Goal: Task Accomplishment & Management: Complete application form

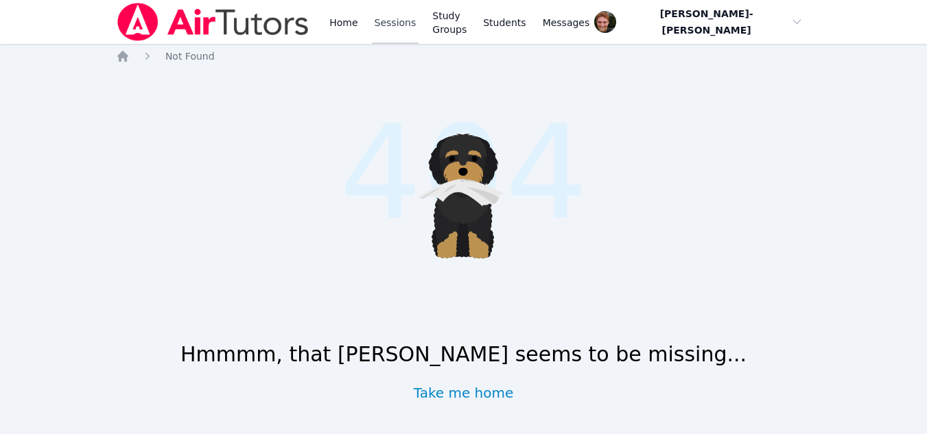
click at [395, 27] on link "Sessions" at bounding box center [395, 22] width 47 height 44
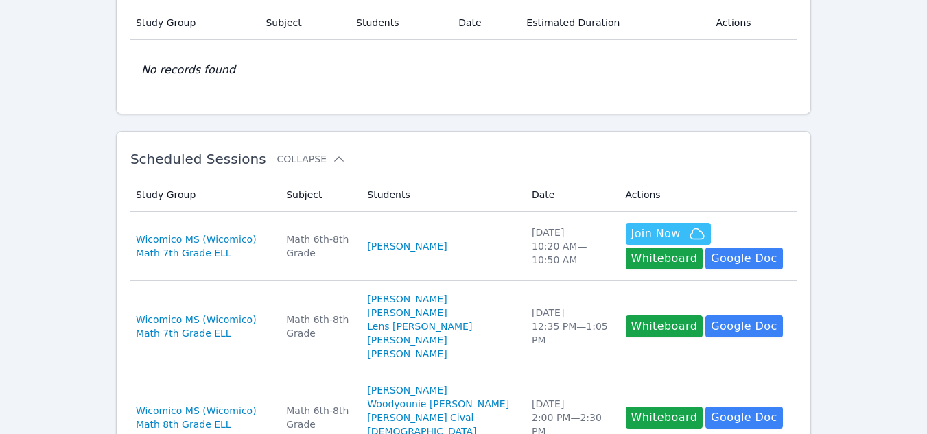
scroll to position [116, 0]
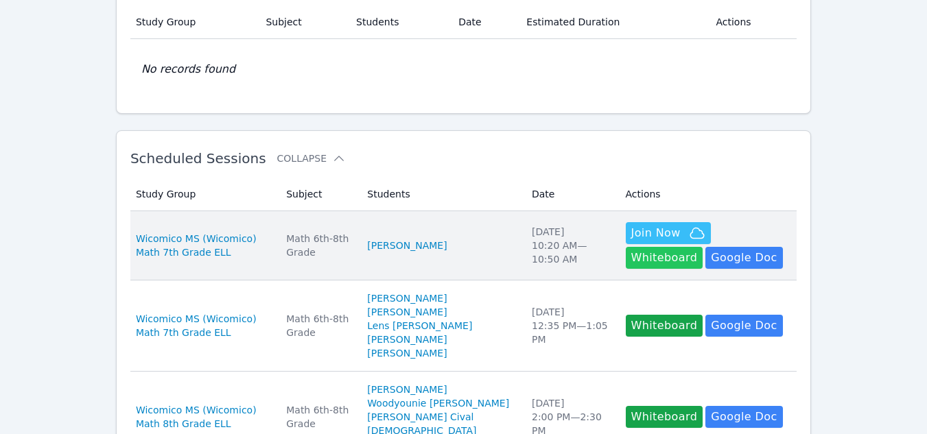
click at [703, 247] on button "Whiteboard" at bounding box center [665, 258] width 78 height 22
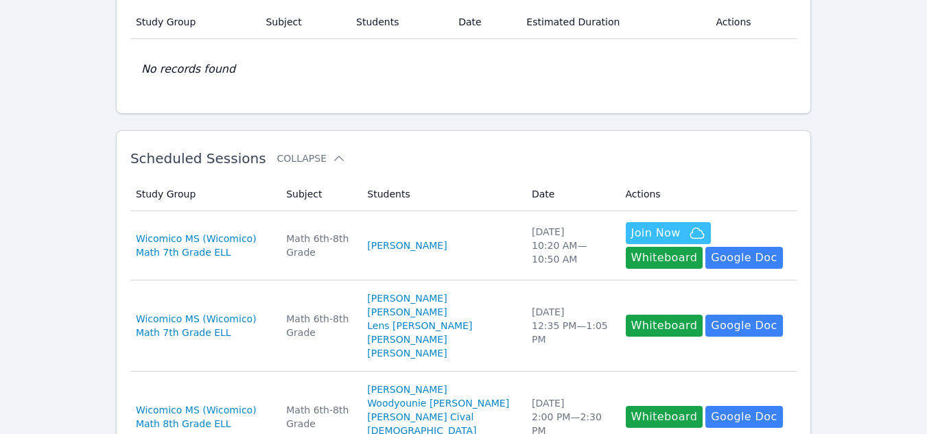
click at [626, 247] on button "Whiteboard" at bounding box center [665, 258] width 78 height 22
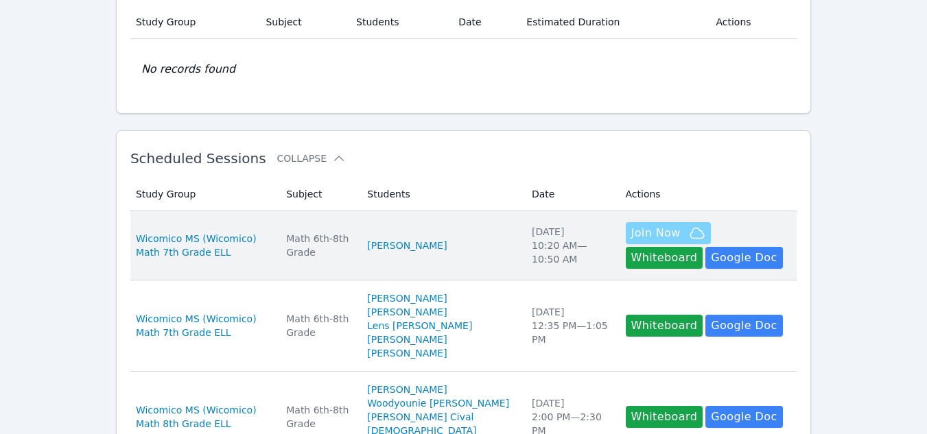
click at [689, 227] on icon "button" at bounding box center [697, 233] width 16 height 16
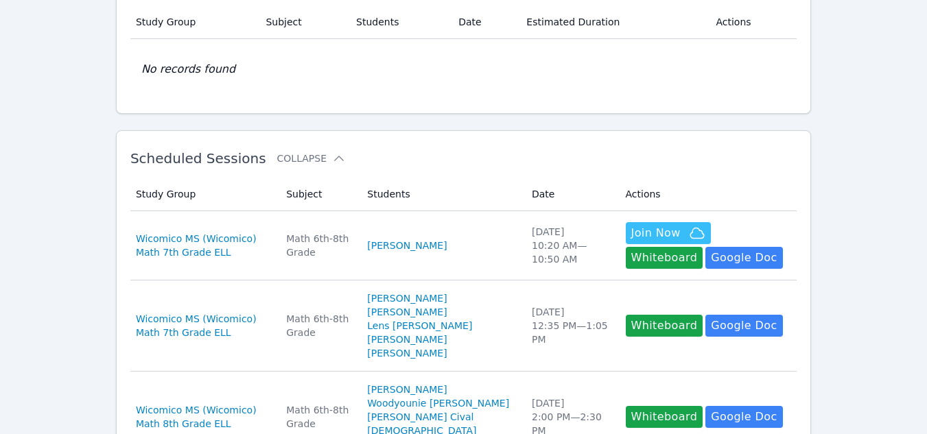
scroll to position [0, 0]
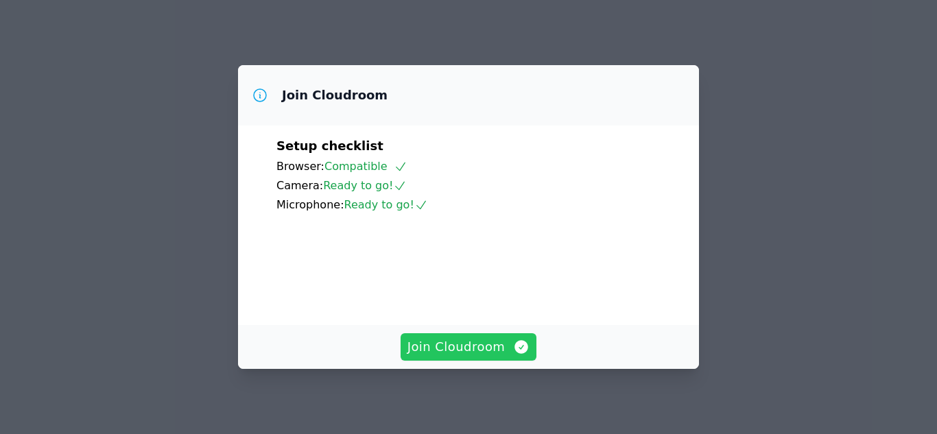
click at [467, 342] on span "Join Cloudroom" at bounding box center [469, 347] width 123 height 19
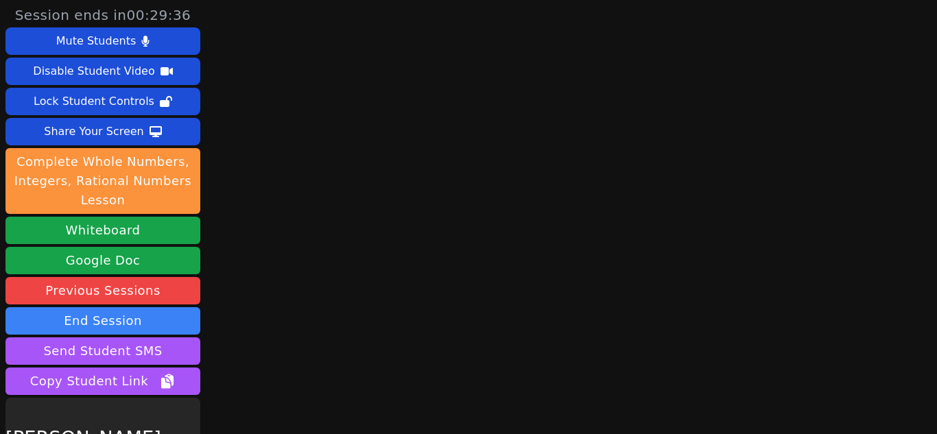
scroll to position [78, 0]
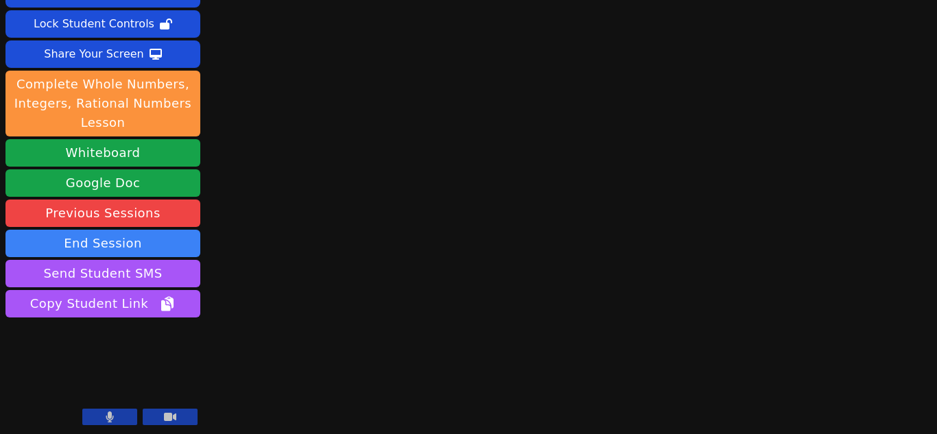
click at [115, 416] on button at bounding box center [109, 417] width 55 height 16
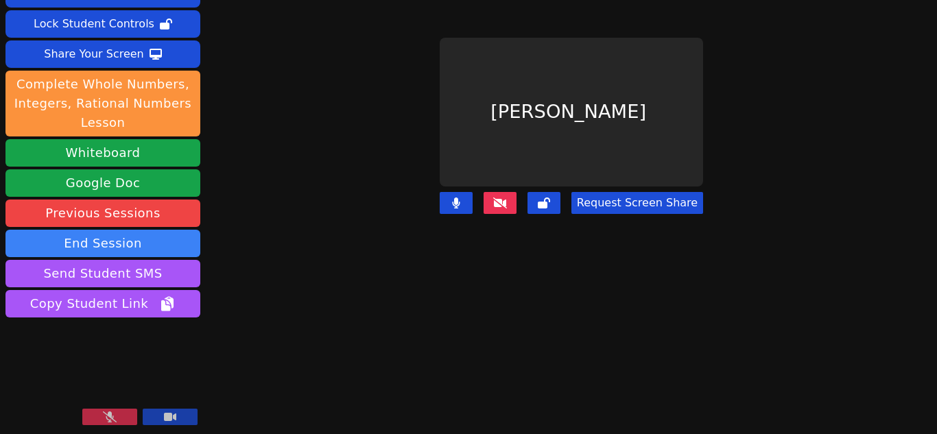
click at [114, 421] on icon at bounding box center [110, 417] width 14 height 11
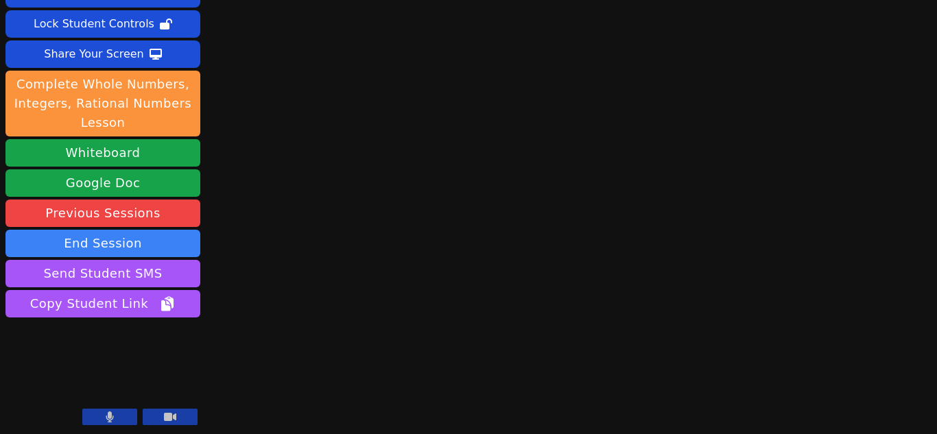
click at [123, 419] on button at bounding box center [109, 417] width 55 height 16
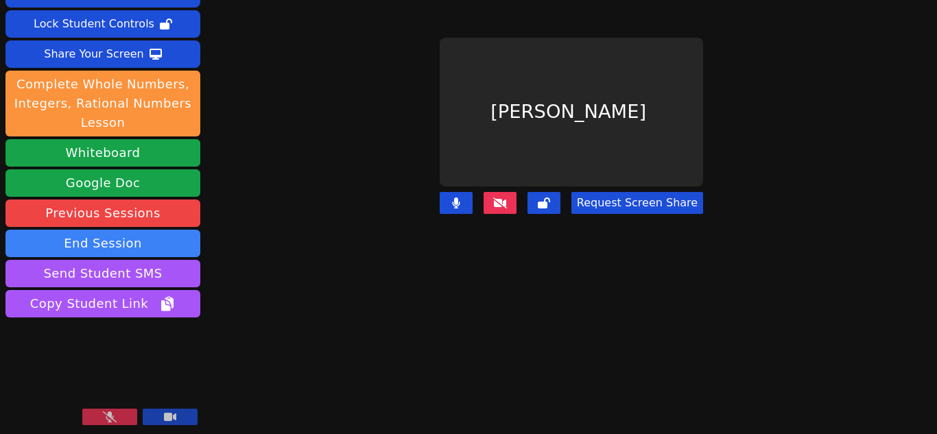
click at [123, 419] on button at bounding box center [109, 417] width 55 height 16
click at [484, 196] on button at bounding box center [500, 203] width 33 height 22
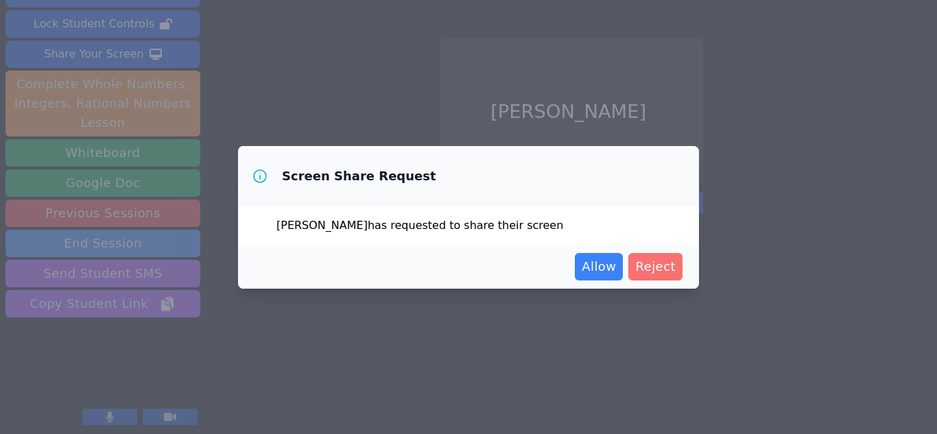
click at [671, 267] on span "Reject" at bounding box center [655, 266] width 40 height 19
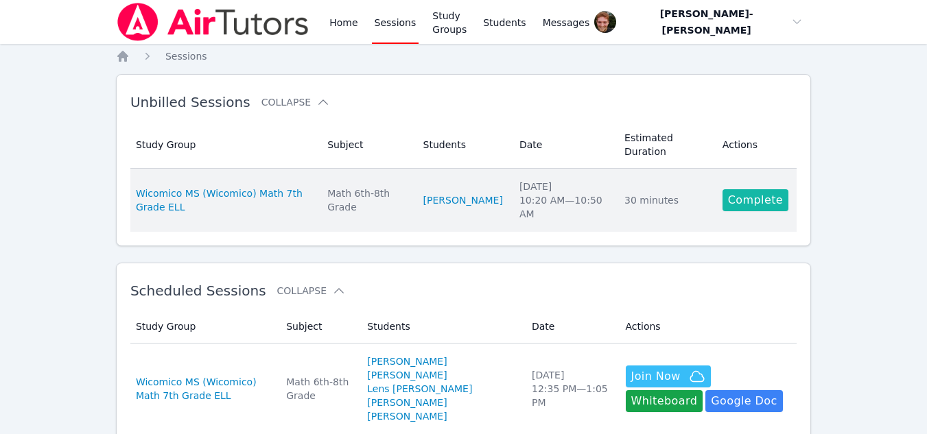
click at [737, 189] on link "Complete" at bounding box center [755, 200] width 66 height 22
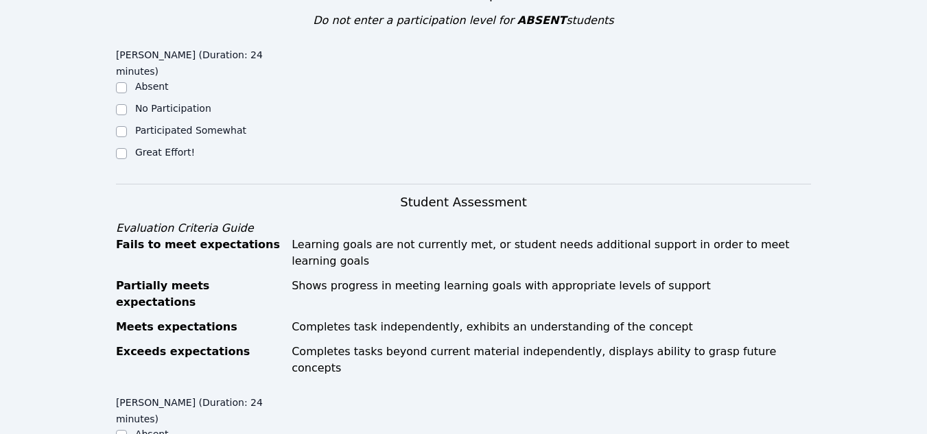
scroll to position [622, 0]
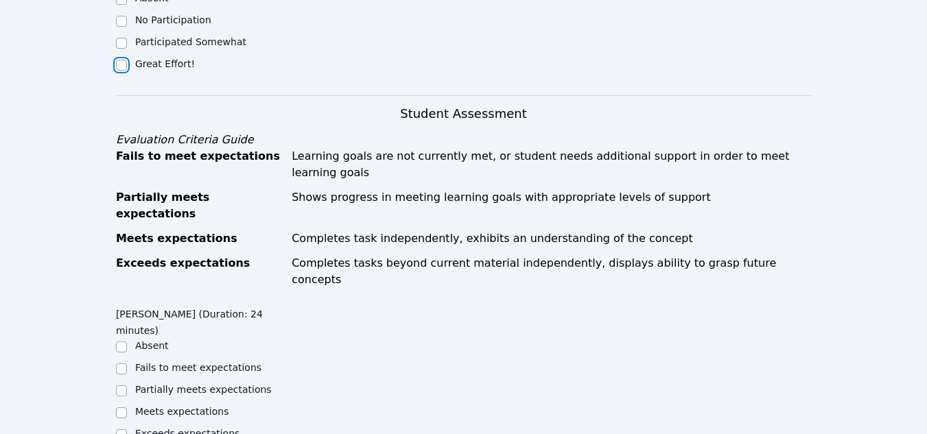
click at [121, 60] on input "Great Effort!" at bounding box center [121, 65] width 11 height 11
checkbox input "true"
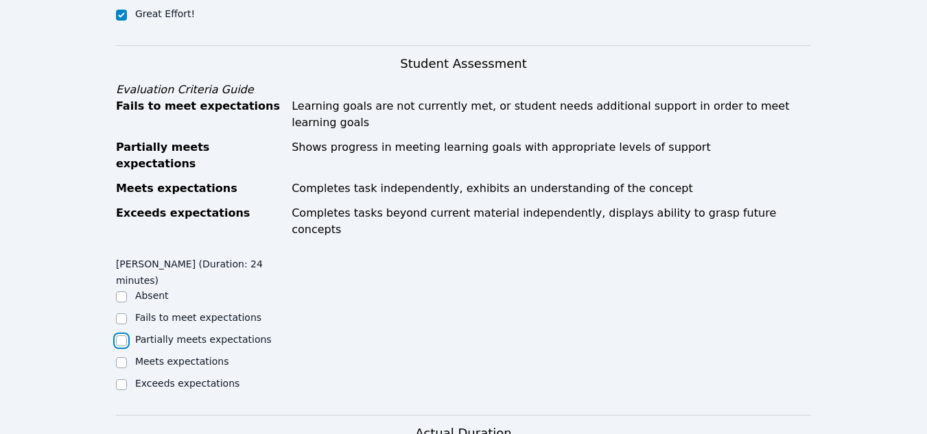
click at [126, 335] on input "Partially meets expectations" at bounding box center [121, 340] width 11 height 11
checkbox input "true"
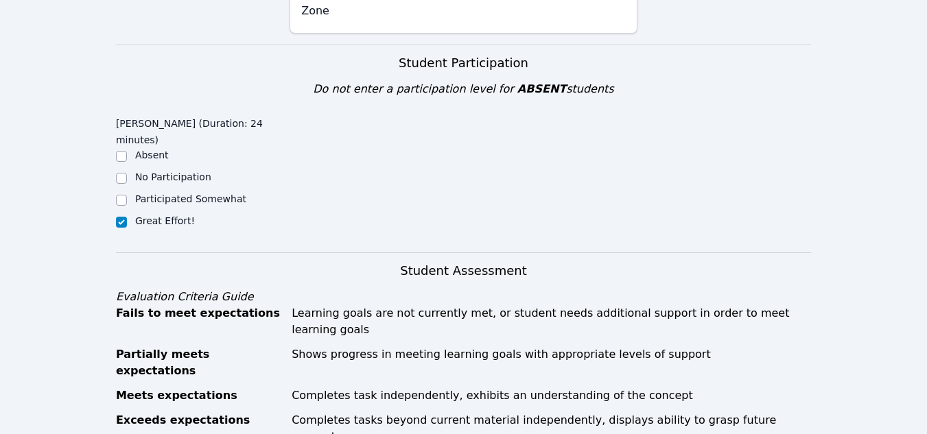
scroll to position [464, 0]
click at [121, 196] on input "Participated Somewhat" at bounding box center [121, 201] width 11 height 11
checkbox input "true"
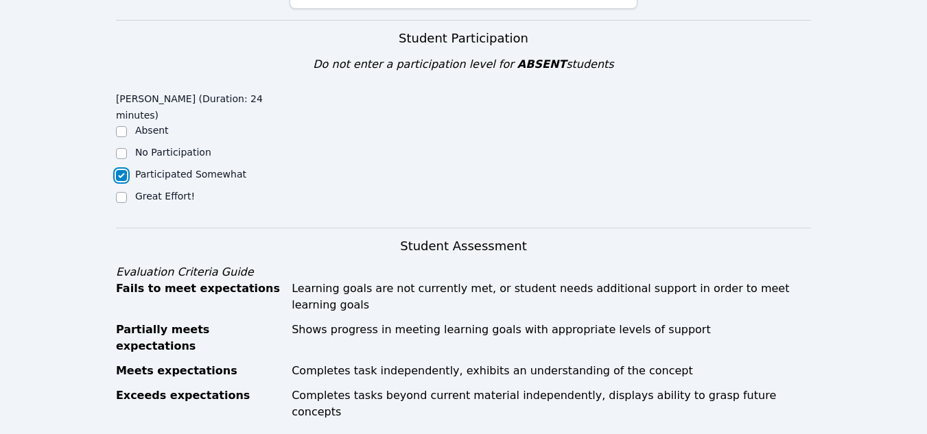
scroll to position [488, 0]
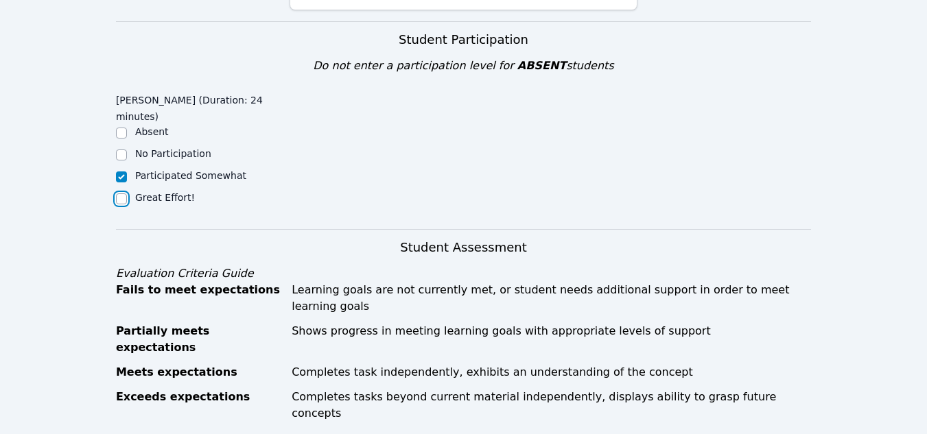
click at [118, 193] on input "Great Effort!" at bounding box center [121, 198] width 11 height 11
checkbox input "true"
checkbox input "false"
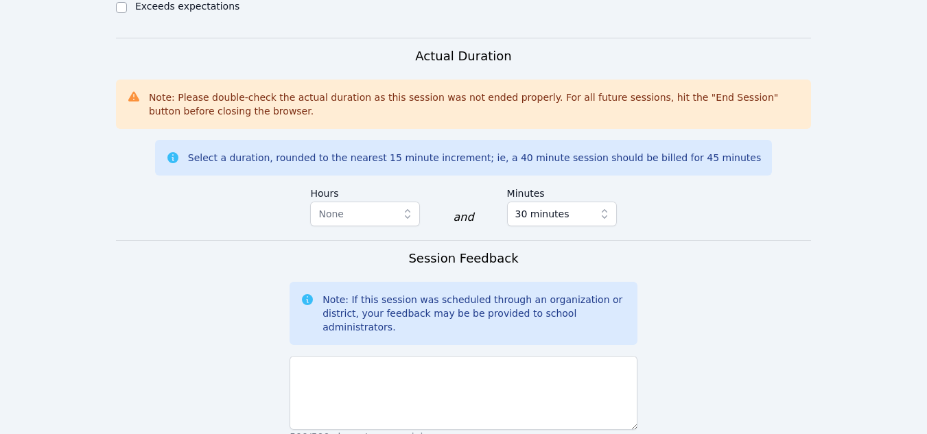
scroll to position [1050, 0]
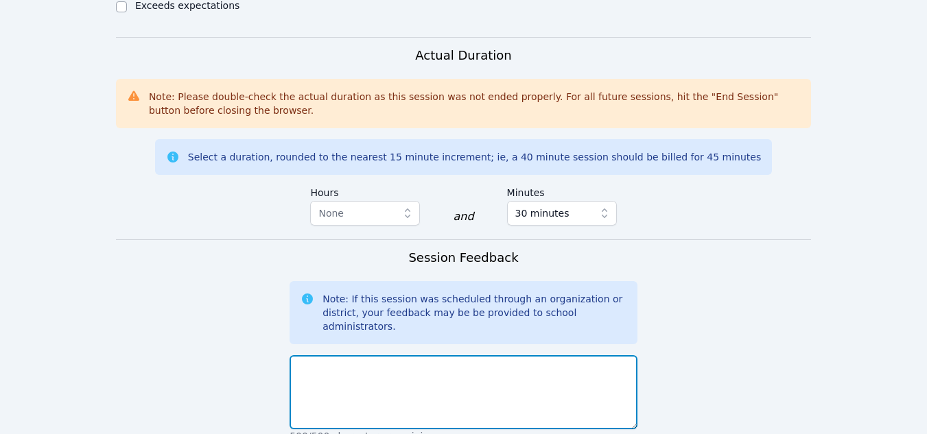
click at [335, 355] on textarea at bounding box center [464, 392] width 348 height 74
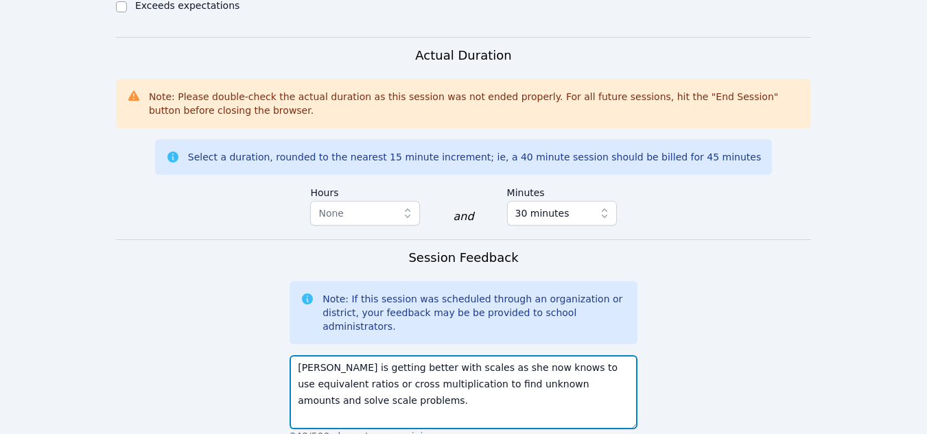
click at [624, 355] on textarea "[PERSON_NAME] is getting better with scales as she now knows to use equivalent …" at bounding box center [464, 392] width 348 height 74
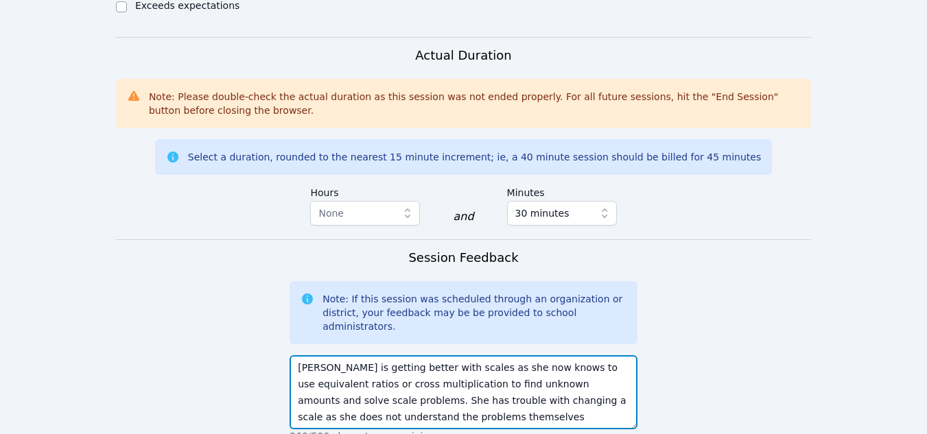
scroll to position [1096, 0]
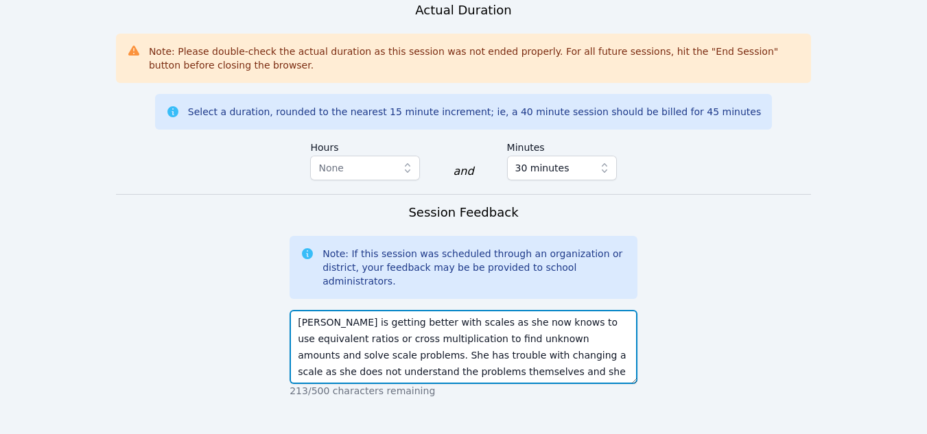
click at [552, 310] on textarea "[PERSON_NAME] is getting better with scales as she now knows to use equivalent …" at bounding box center [464, 347] width 348 height 74
type textarea "[PERSON_NAME] is getting better with scales as she now knows to use equivalent …"
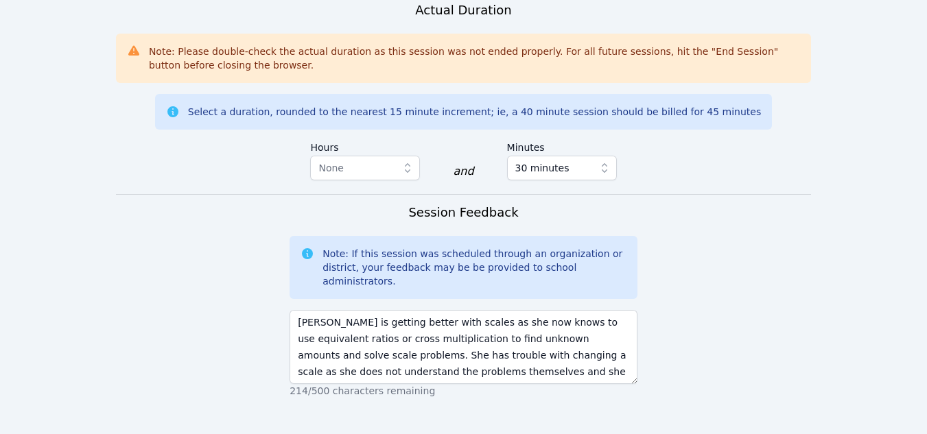
type textarea "Scale drawings"
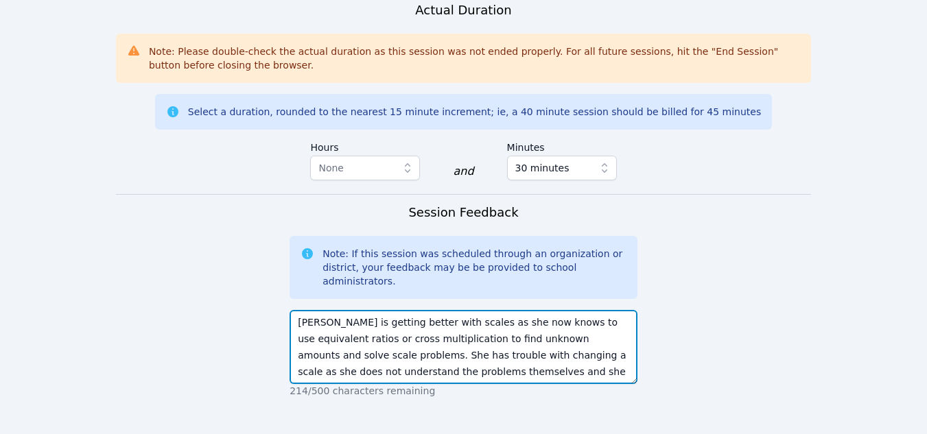
click at [578, 310] on textarea "[PERSON_NAME] is getting better with scales as she now knows to use equivalent …" at bounding box center [464, 347] width 348 height 74
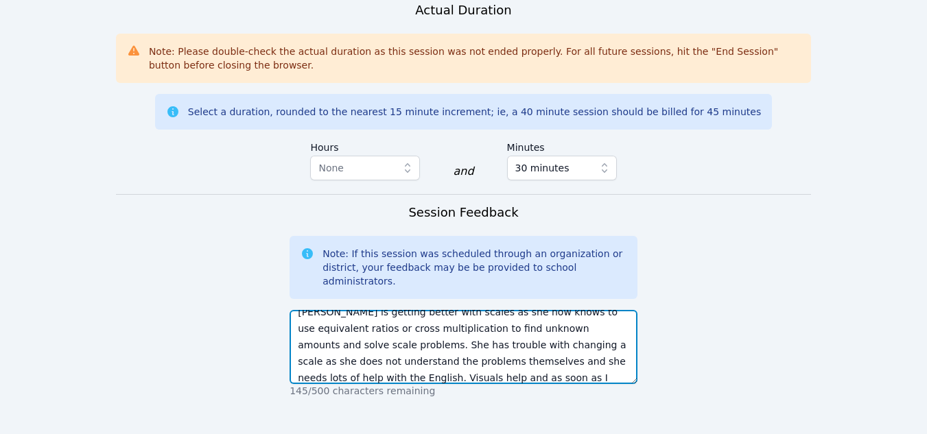
scroll to position [27, 0]
click at [575, 310] on textarea "[PERSON_NAME] is getting better with scales as she now knows to use equivalent …" at bounding box center [464, 347] width 348 height 74
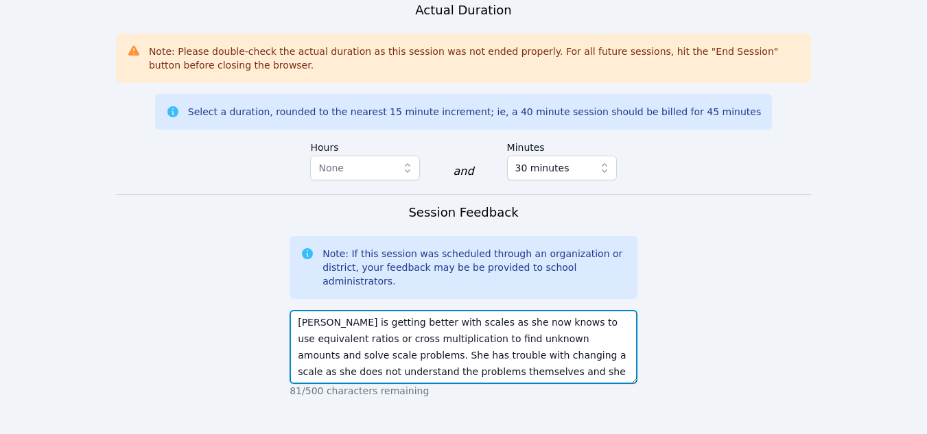
click at [296, 310] on textarea "[PERSON_NAME] is getting better with scales as she now knows to use equivalent …" at bounding box center [464, 347] width 348 height 74
click at [327, 310] on textarea "We are having trouble with hearing and seeing the stduenfXiyue is getting bette…" at bounding box center [464, 347] width 348 height 74
click at [536, 310] on textarea "I am having trouble with hearing and seeing the stduenfXiyue is getting better …" at bounding box center [464, 347] width 348 height 74
click at [494, 310] on textarea "I am having trouble with hearing and seeing the stduent! Someone needs to go in…" at bounding box center [464, 347] width 348 height 74
click at [494, 310] on textarea "I am having trouble with hearing and seeing the student! Someone needs to go in…" at bounding box center [464, 347] width 348 height 74
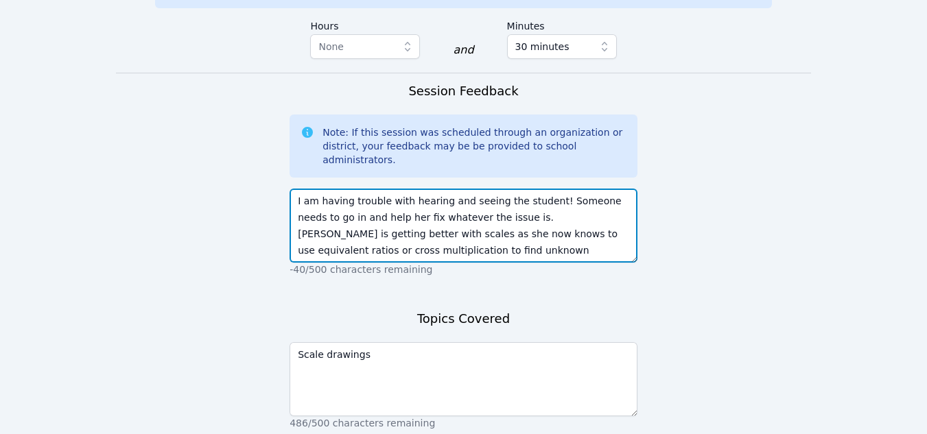
scroll to position [1219, 0]
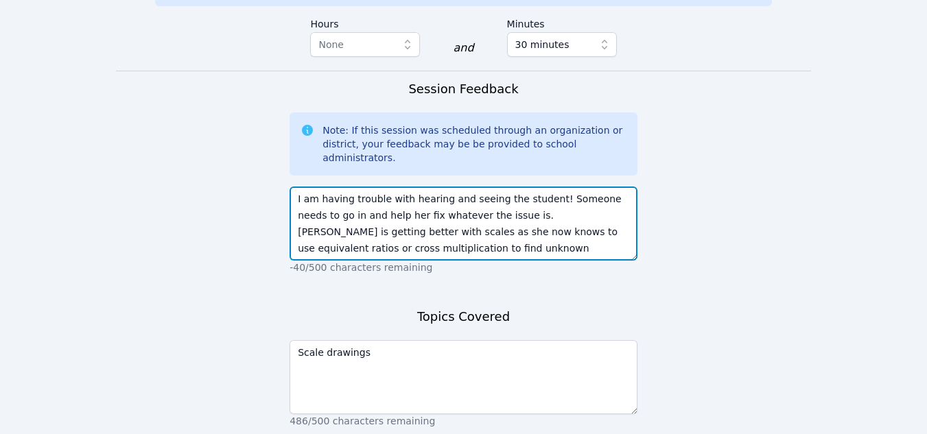
type textarea "I am having trouble with hearing and seeing the student! Someone needs to go in…"
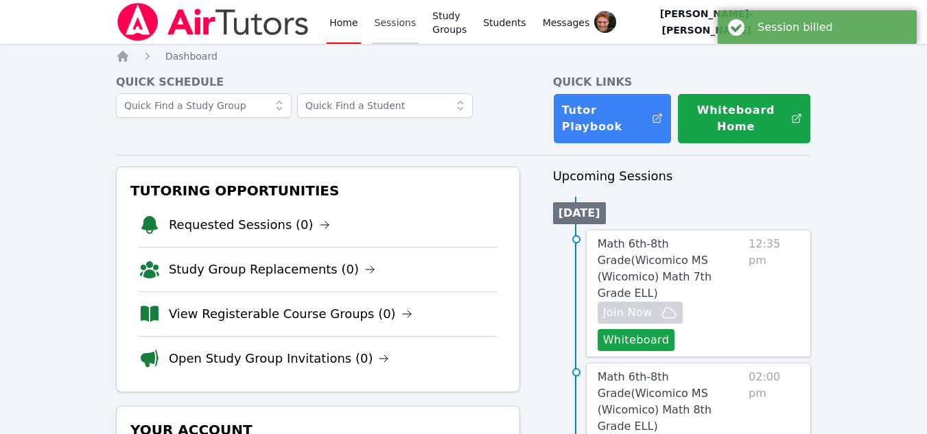
click at [378, 30] on link "Sessions" at bounding box center [395, 22] width 47 height 44
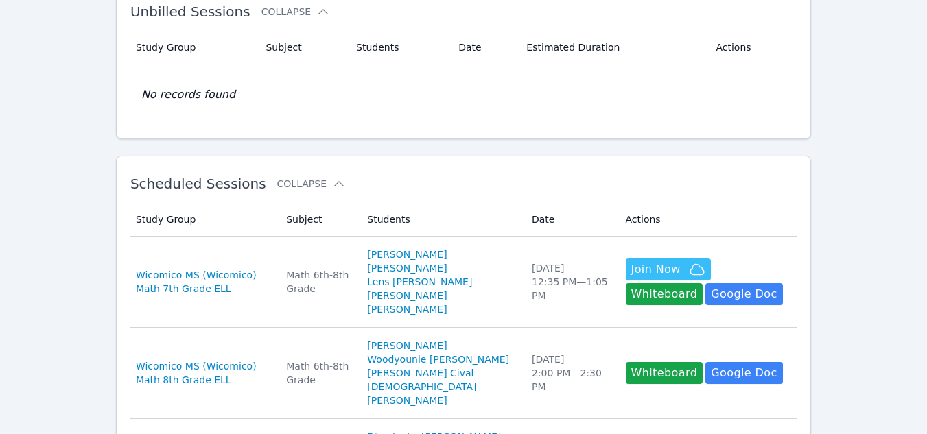
scroll to position [91, 0]
